Goal: Find specific page/section

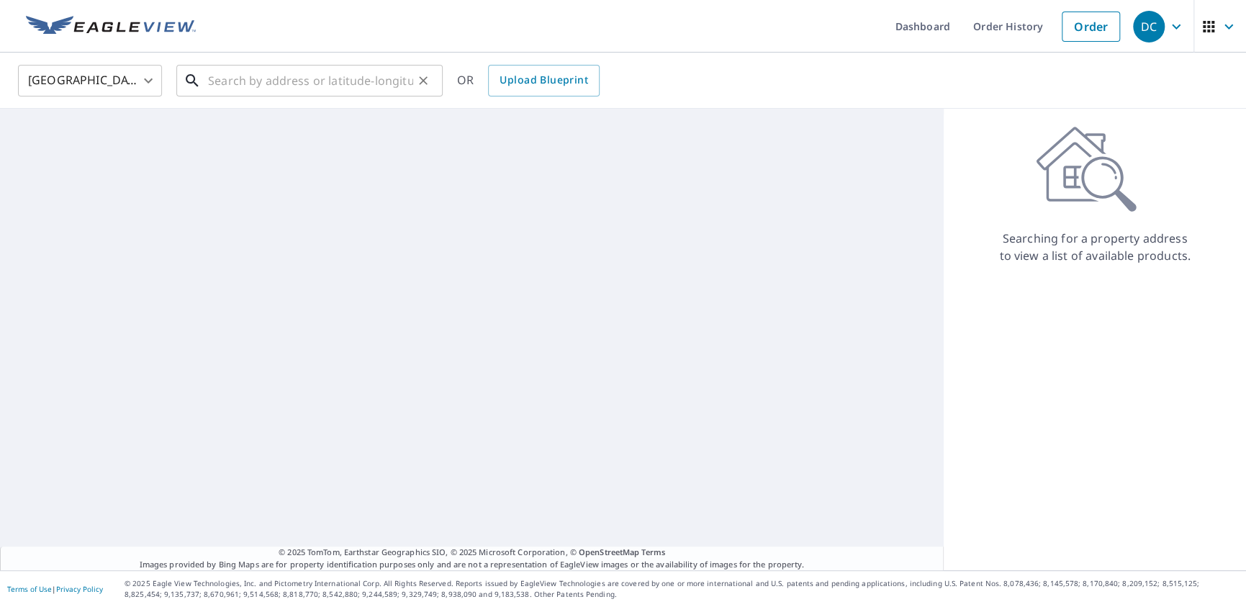
click at [262, 88] on input "text" at bounding box center [310, 80] width 205 height 40
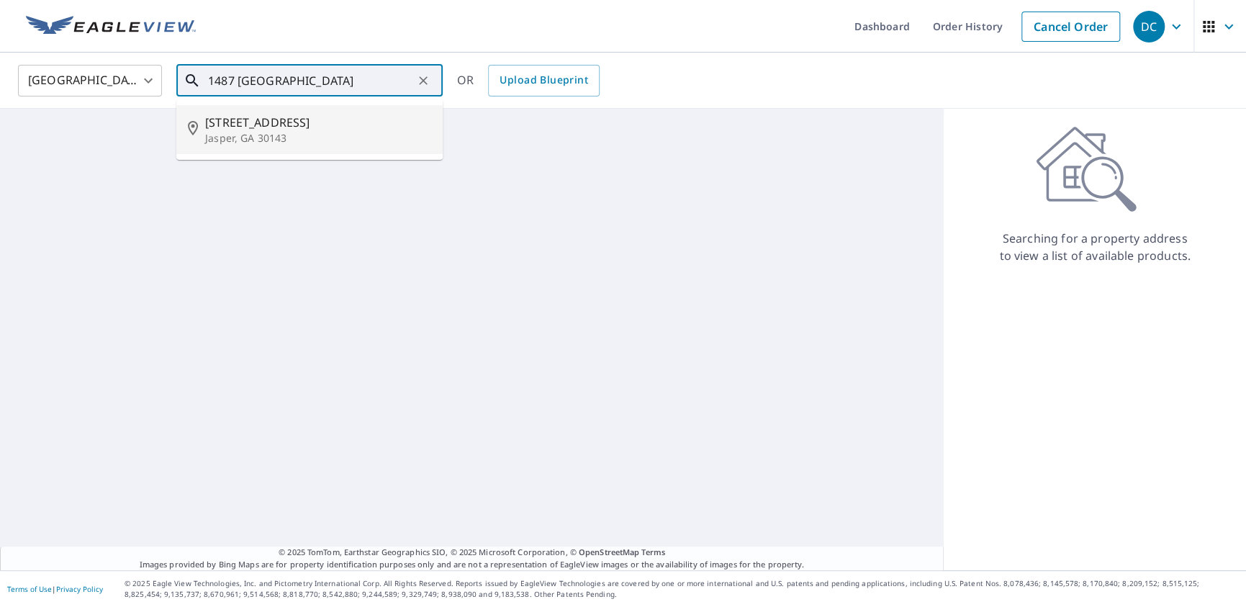
click at [308, 116] on span "[STREET_ADDRESS]" at bounding box center [318, 122] width 226 height 17
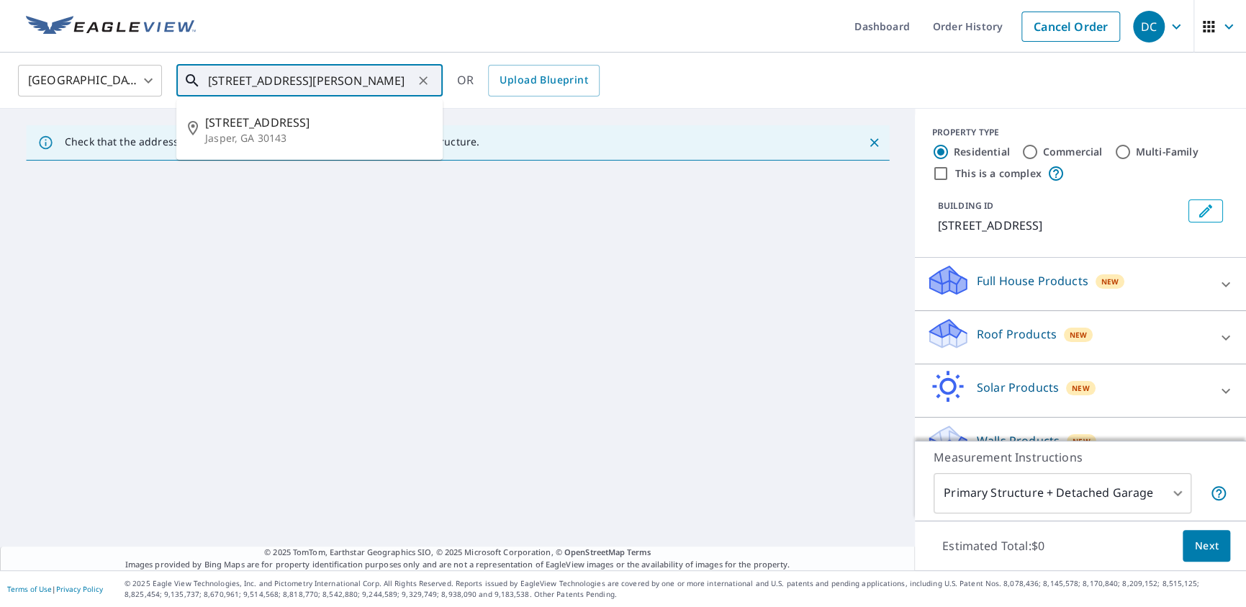
click at [360, 84] on input "[STREET_ADDRESS][PERSON_NAME]" at bounding box center [310, 80] width 205 height 40
click at [330, 124] on span "[STREET_ADDRESS]" at bounding box center [318, 122] width 226 height 17
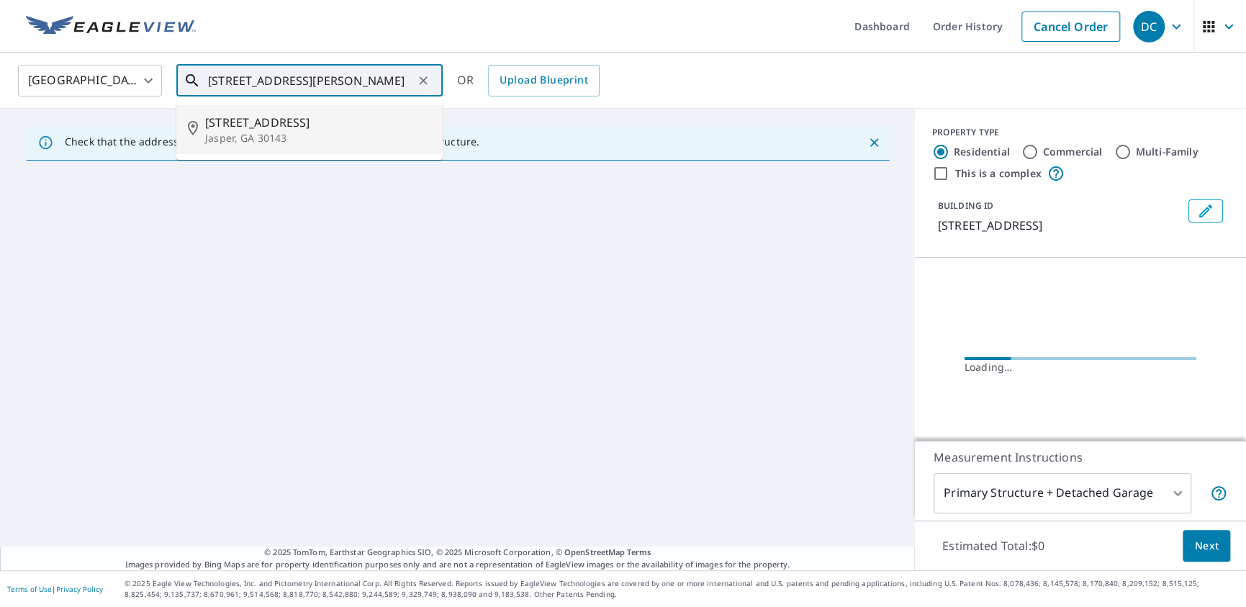
click at [279, 82] on input "[STREET_ADDRESS][PERSON_NAME]" at bounding box center [310, 80] width 205 height 40
click at [279, 82] on input "1487 Lake SEquoyah Rd Jasper, GA 30143" at bounding box center [310, 80] width 205 height 40
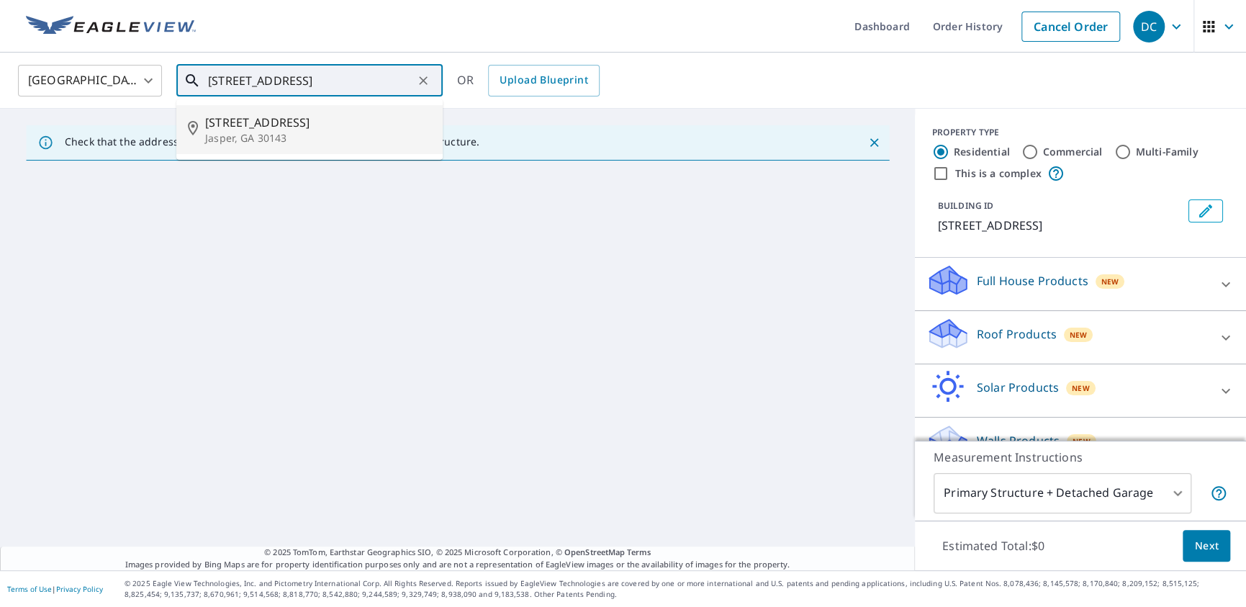
click at [300, 131] on p "Jasper, GA 30143" at bounding box center [318, 138] width 226 height 14
type input "1487 Lake SEquoyah Rd Jasper, GA 30143"
